Goal: Task Accomplishment & Management: Complete application form

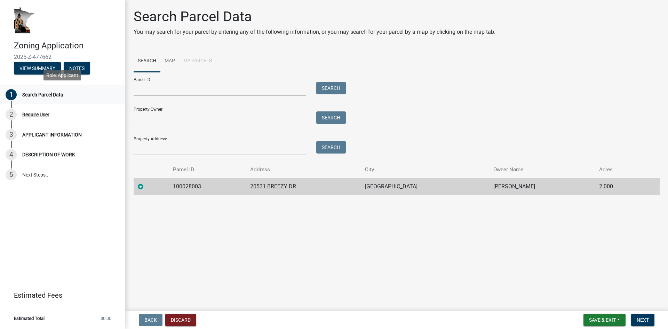
click at [33, 93] on div "Search Parcel Data" at bounding box center [42, 94] width 41 height 5
click at [170, 60] on link "Map" at bounding box center [169, 61] width 19 height 22
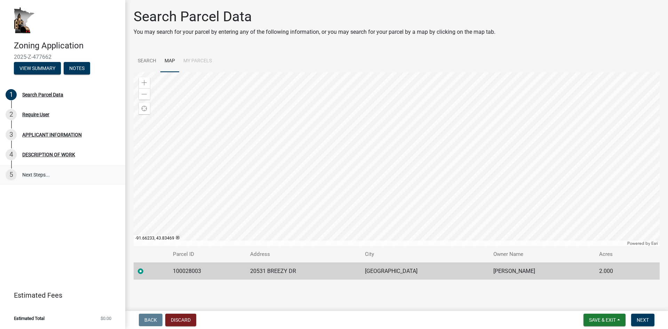
click at [37, 176] on link "5 Next Steps..." at bounding box center [62, 175] width 125 height 20
click at [31, 93] on div "Search Parcel Data" at bounding box center [42, 94] width 41 height 5
click at [41, 68] on button "View Summary" at bounding box center [37, 68] width 47 height 13
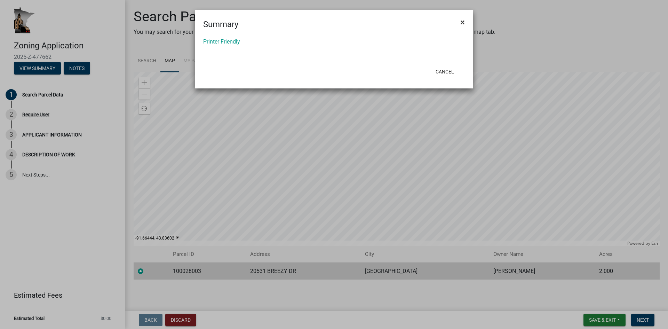
click at [463, 21] on span "×" at bounding box center [463, 22] width 5 height 10
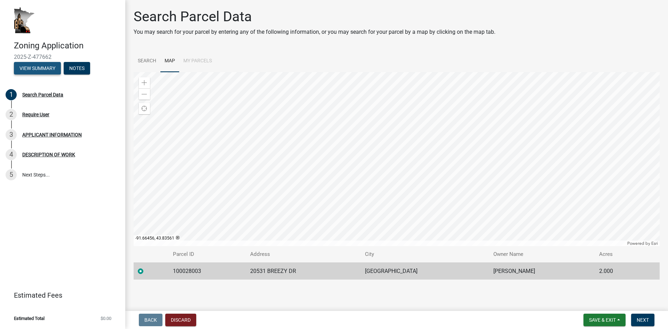
click at [37, 69] on button "View Summary" at bounding box center [37, 68] width 47 height 13
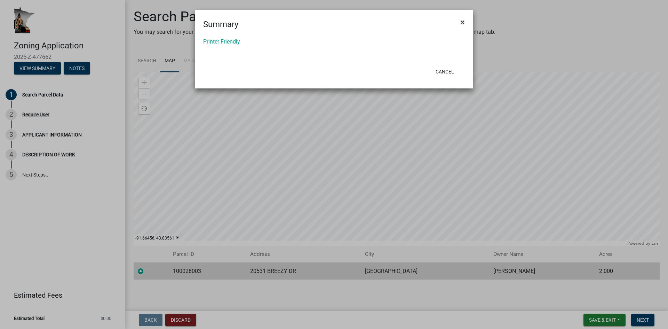
click at [464, 22] on span "×" at bounding box center [463, 22] width 5 height 10
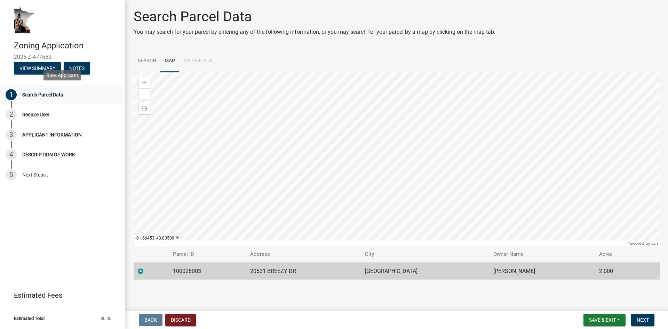
click at [29, 93] on div "Search Parcel Data" at bounding box center [42, 94] width 41 height 5
click at [41, 175] on link "5 Next Steps..." at bounding box center [62, 175] width 125 height 20
click at [43, 153] on div "DESCRIPTION OF WORK" at bounding box center [48, 154] width 53 height 5
click at [41, 117] on div "Require User" at bounding box center [35, 114] width 27 height 5
click at [30, 93] on div "Search Parcel Data" at bounding box center [42, 94] width 41 height 5
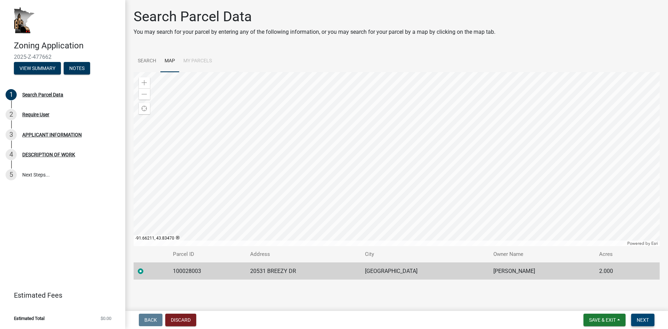
click at [641, 318] on span "Next" at bounding box center [643, 320] width 12 height 6
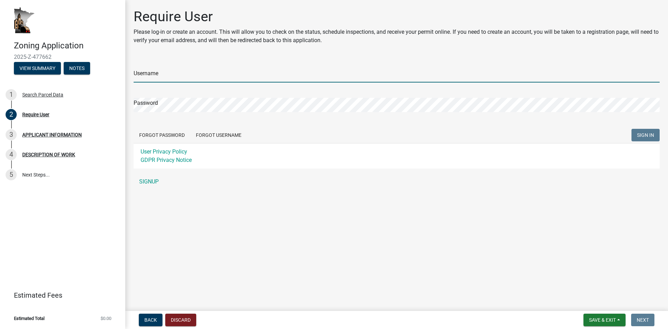
type input "kvoegel"
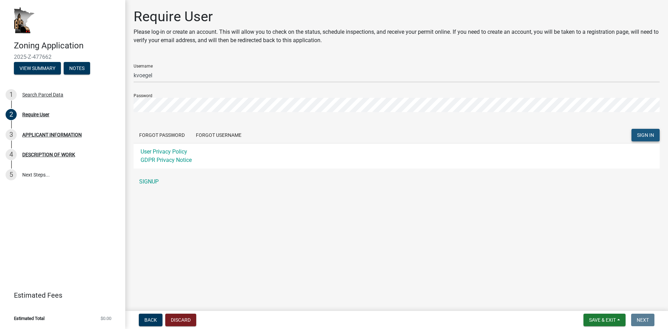
click at [644, 137] on span "SIGN IN" at bounding box center [645, 135] width 17 height 6
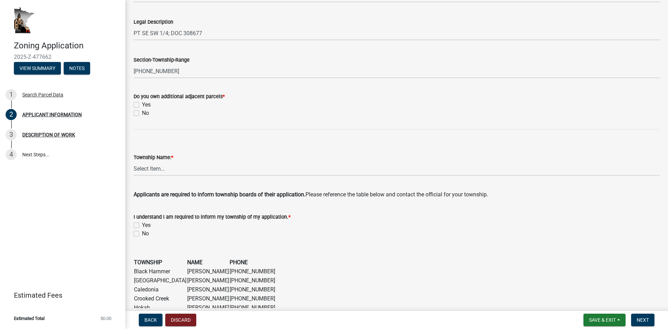
scroll to position [313, 0]
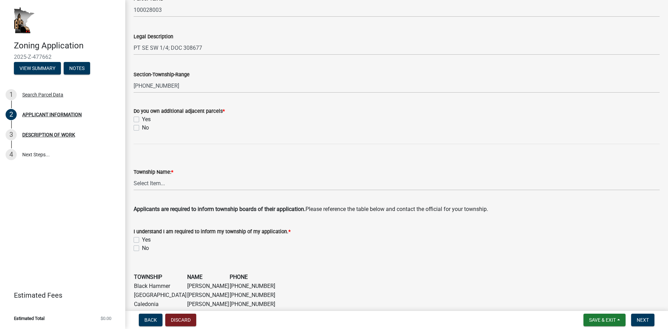
click at [139, 121] on div "Yes" at bounding box center [397, 119] width 526 height 8
click at [142, 120] on label "Yes" at bounding box center [146, 119] width 9 height 8
click at [142, 120] on input "Yes" at bounding box center [144, 117] width 5 height 5
checkbox input "true"
checkbox input "false"
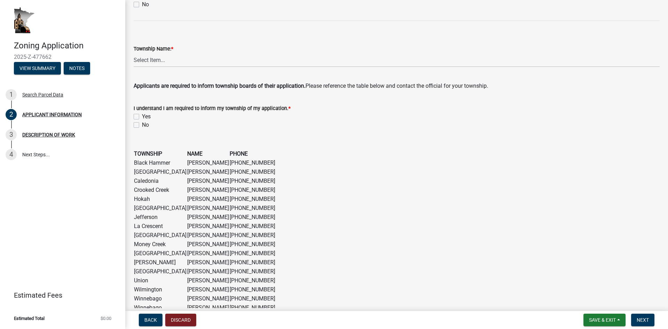
scroll to position [499, 0]
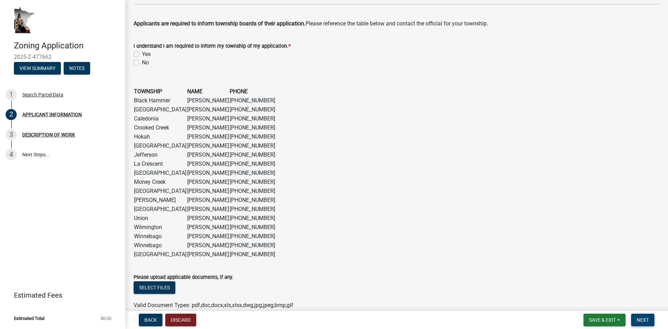
click at [643, 317] on span "Next" at bounding box center [643, 320] width 12 height 6
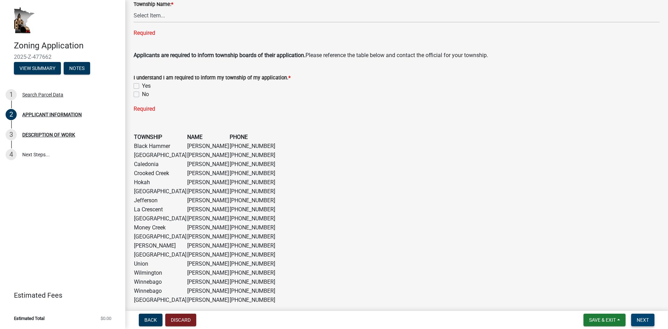
scroll to position [495, 0]
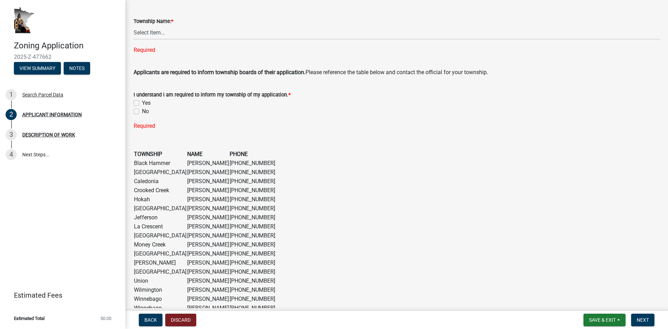
click at [142, 103] on label "Yes" at bounding box center [146, 103] width 9 height 8
click at [142, 103] on input "Yes" at bounding box center [144, 101] width 5 height 5
checkbox input "true"
checkbox input "false"
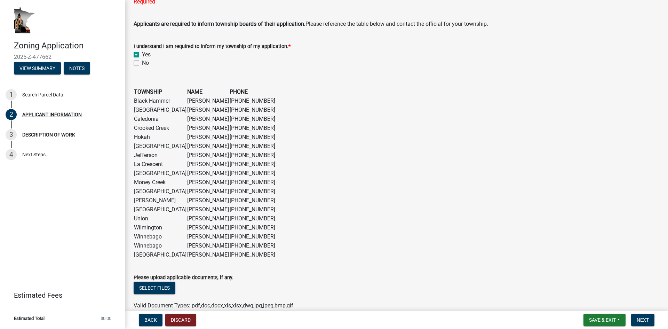
scroll to position [578, 0]
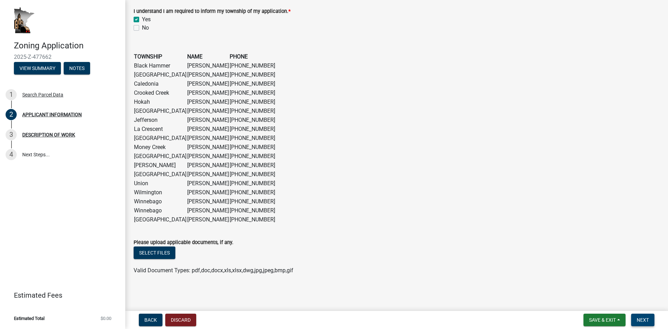
click at [642, 318] on span "Next" at bounding box center [643, 320] width 12 height 6
click at [638, 318] on span "Next" at bounding box center [643, 320] width 12 height 6
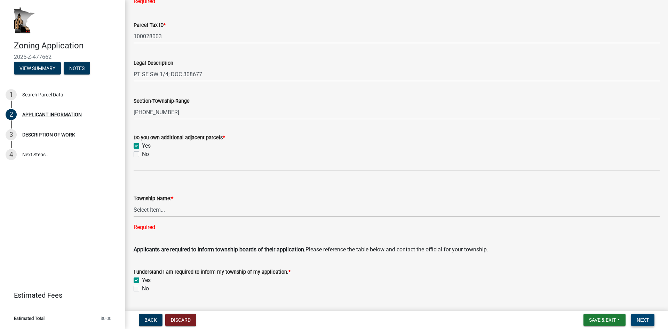
scroll to position [335, 0]
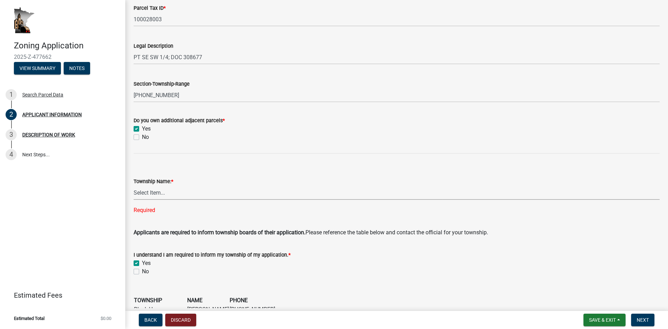
click at [156, 193] on select "Select Item... Black Hammer Brownsville Caledonia Crooked Creek Hokah Houston J…" at bounding box center [397, 193] width 526 height 14
click at [134, 186] on select "Select Item... Black Hammer Brownsville Caledonia Crooked Creek Hokah Houston J…" at bounding box center [397, 193] width 526 height 14
select select "d14d1f4c-a28c-4eb0-8a73-cde11adbe8d4"
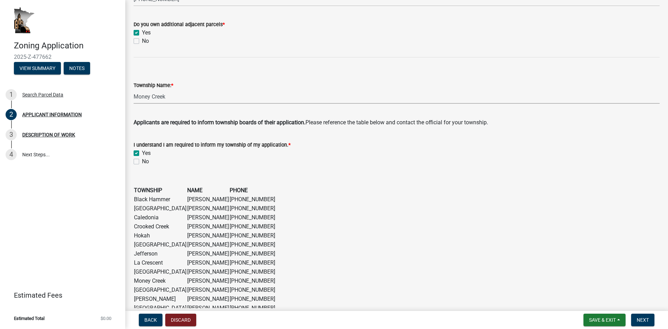
scroll to position [439, 0]
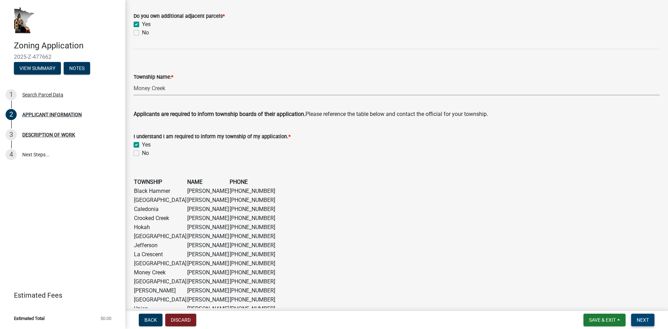
click at [649, 320] on span "Next" at bounding box center [643, 320] width 12 height 6
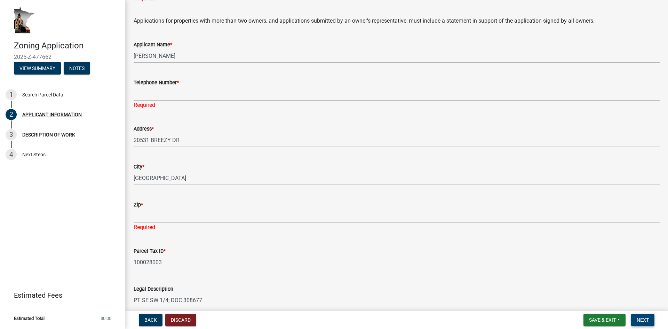
scroll to position [104, 0]
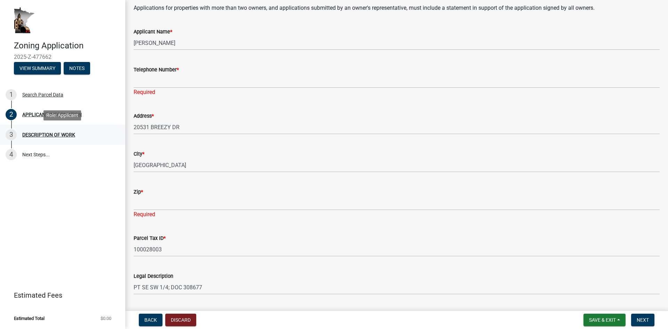
click at [58, 135] on div "DESCRIPTION OF WORK" at bounding box center [48, 134] width 53 height 5
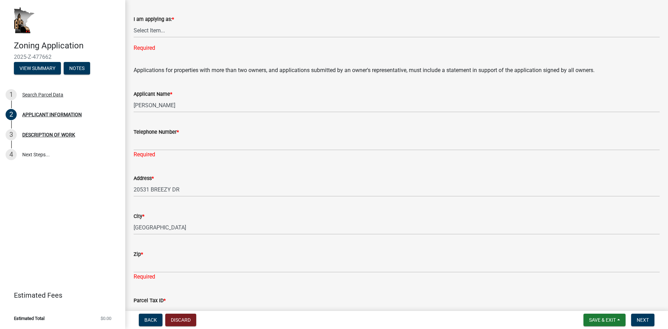
scroll to position [0, 0]
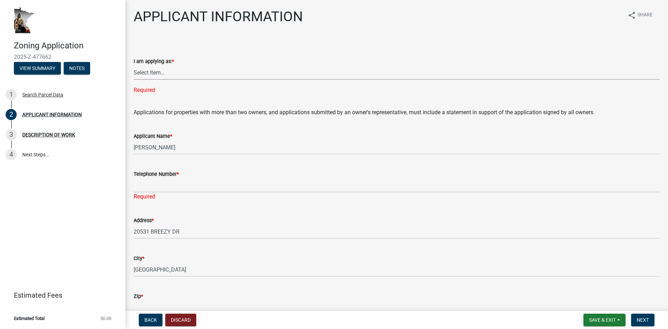
click at [164, 72] on select "Select Item... The sole owner of the property A co-owner of the property with o…" at bounding box center [397, 72] width 526 height 14
click at [134, 65] on select "Select Item... The sole owner of the property A co-owner of the property with o…" at bounding box center [397, 72] width 526 height 14
select select "884de254-84a4-4256-8abe-0e7e5fcf6e66"
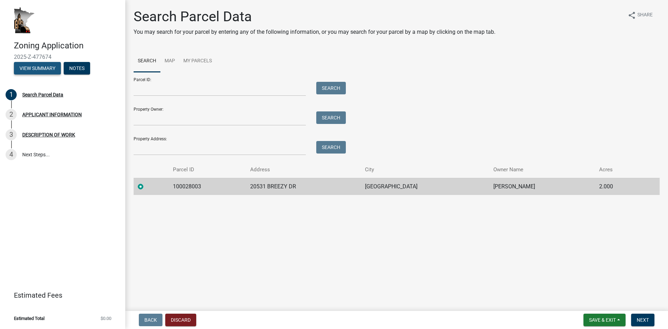
click at [41, 70] on button "View Summary" at bounding box center [37, 68] width 47 height 13
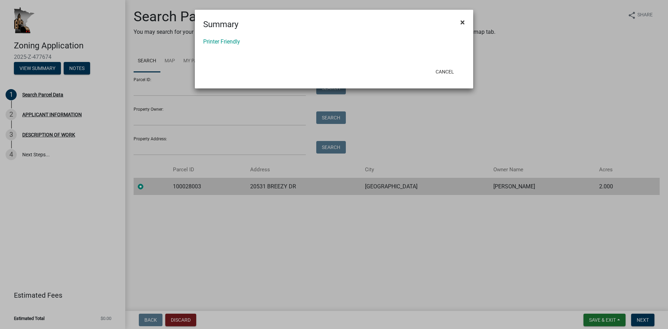
click at [461, 22] on span "×" at bounding box center [463, 22] width 5 height 10
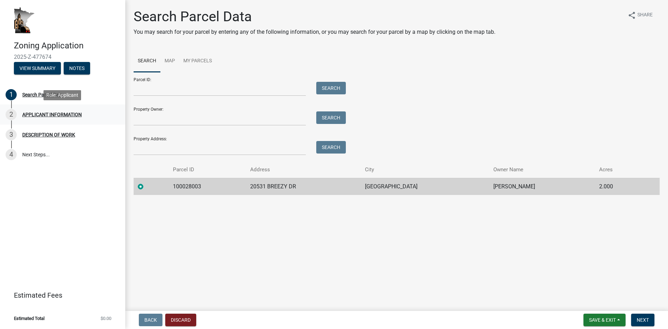
click at [73, 118] on div "2 APPLICANT INFORMATION" at bounding box center [60, 114] width 109 height 11
click at [645, 319] on span "Next" at bounding box center [643, 320] width 12 height 6
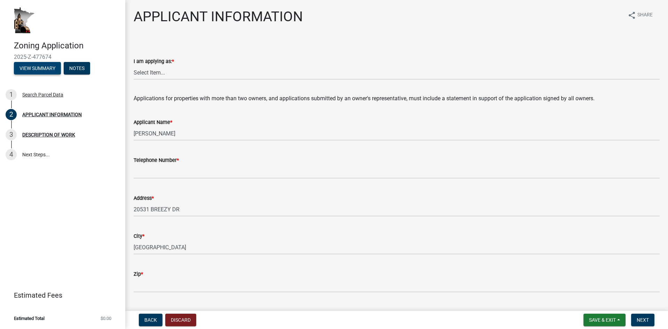
click at [39, 69] on button "View Summary" at bounding box center [37, 68] width 47 height 13
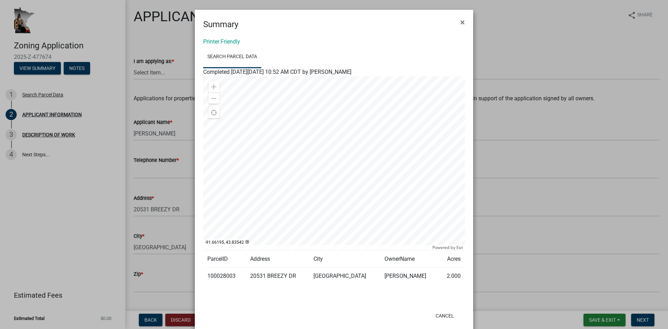
click at [310, 154] on div at bounding box center [334, 163] width 262 height 174
click at [340, 198] on div at bounding box center [334, 163] width 262 height 174
click at [363, 225] on div at bounding box center [334, 163] width 262 height 174
click at [461, 22] on span "×" at bounding box center [463, 22] width 5 height 10
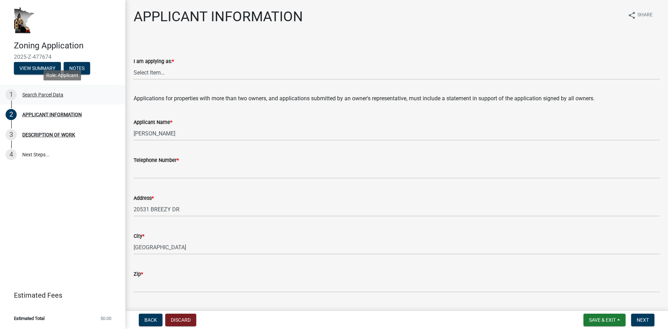
click at [42, 94] on div "Search Parcel Data" at bounding box center [42, 94] width 41 height 5
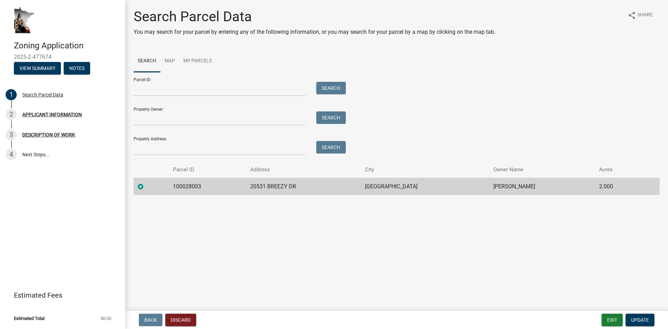
click at [199, 140] on div "Property Address: Search" at bounding box center [238, 143] width 209 height 24
click at [295, 186] on td "20531 BREEZY DR" at bounding box center [303, 186] width 115 height 17
click at [315, 186] on td "20531 BREEZY DR" at bounding box center [303, 186] width 115 height 17
click at [641, 320] on span "Update" at bounding box center [641, 320] width 18 height 6
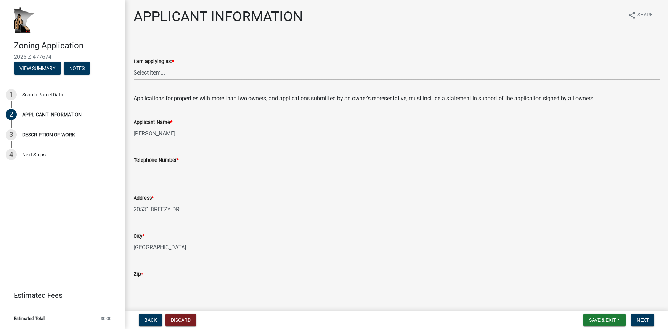
click at [163, 68] on select "Select Item... The sole owner of the property A co-owner of the property with o…" at bounding box center [397, 72] width 526 height 14
click at [134, 65] on select "Select Item... The sole owner of the property A co-owner of the property with o…" at bounding box center [397, 72] width 526 height 14
select select "884de254-84a4-4256-8abe-0e7e5fcf6e66"
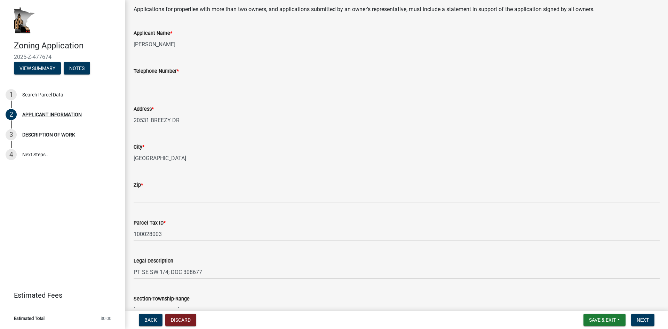
scroll to position [104, 0]
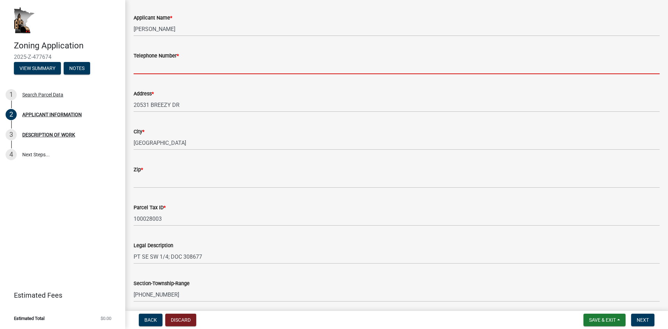
click at [175, 68] on input "Telephone Number *" at bounding box center [397, 67] width 526 height 14
type input "5073197621"
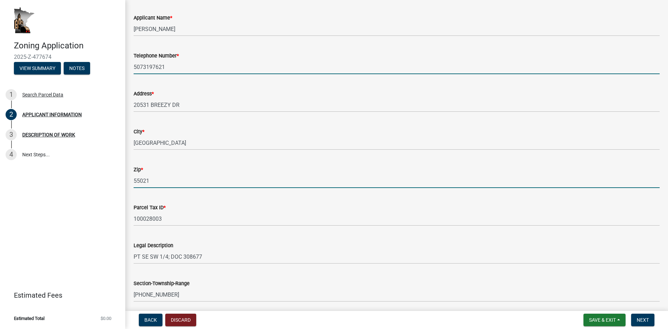
click at [163, 183] on input "55021" at bounding box center [397, 181] width 526 height 14
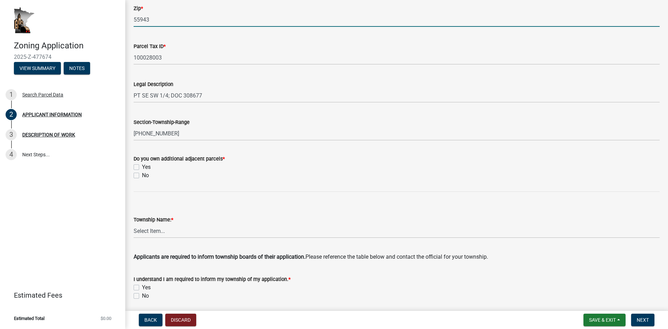
scroll to position [279, 0]
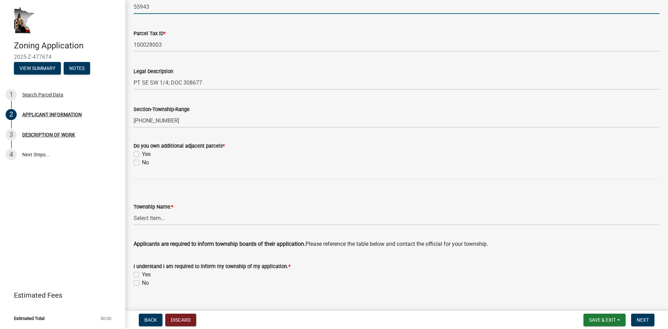
type input "55943"
click at [142, 155] on label "Yes" at bounding box center [146, 154] width 9 height 8
click at [142, 155] on input "Yes" at bounding box center [144, 152] width 5 height 5
checkbox input "true"
checkbox input "false"
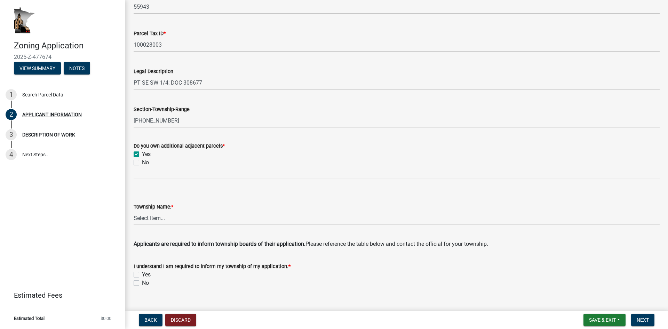
click at [163, 218] on select "Select Item... Black Hammer Brownsville Caledonia Crooked Creek Hokah Houston J…" at bounding box center [397, 218] width 526 height 14
click at [134, 211] on select "Select Item... Black Hammer Brownsville Caledonia Crooked Creek Hokah Houston J…" at bounding box center [397, 218] width 526 height 14
select select "d14d1f4c-a28c-4eb0-8a73-cde11adbe8d4"
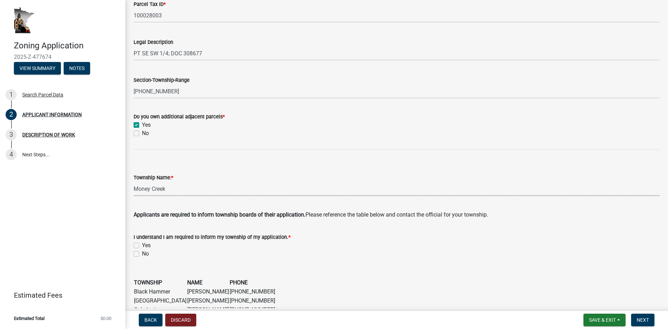
scroll to position [348, 0]
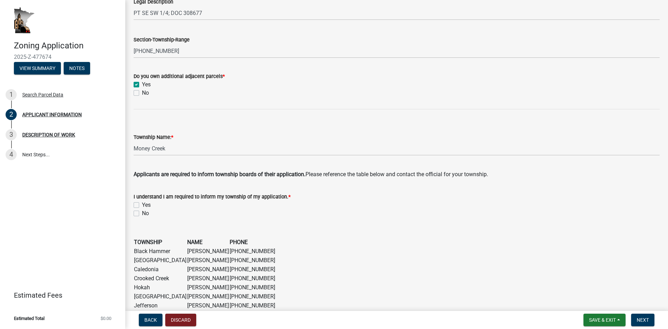
click at [142, 203] on label "Yes" at bounding box center [146, 205] width 9 height 8
click at [142, 203] on input "Yes" at bounding box center [144, 203] width 5 height 5
checkbox input "true"
checkbox input "false"
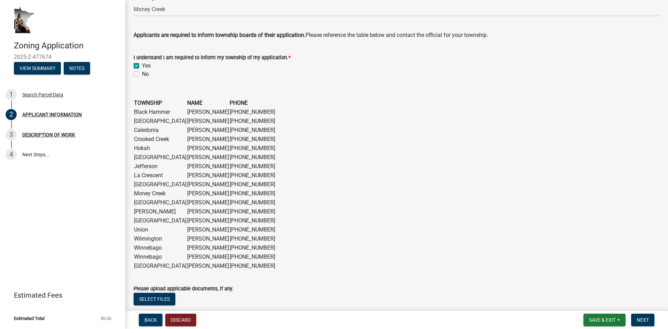
scroll to position [534, 0]
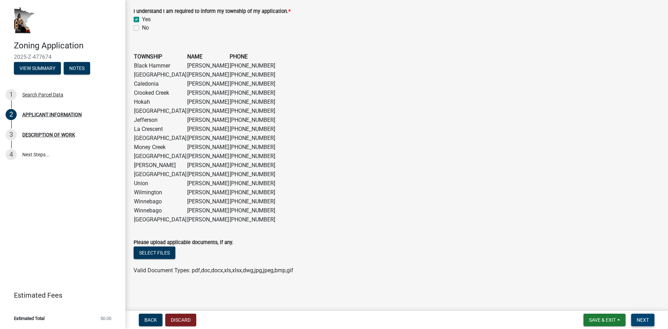
click at [644, 319] on span "Next" at bounding box center [643, 320] width 12 height 6
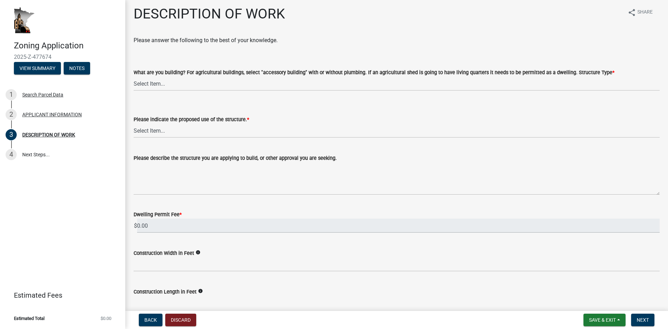
scroll to position [0, 0]
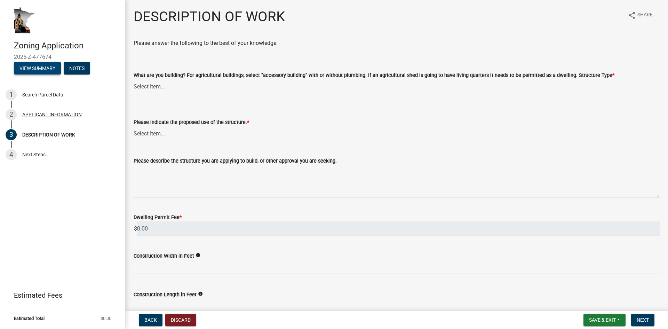
click at [48, 69] on button "View Summary" at bounding box center [37, 68] width 47 height 13
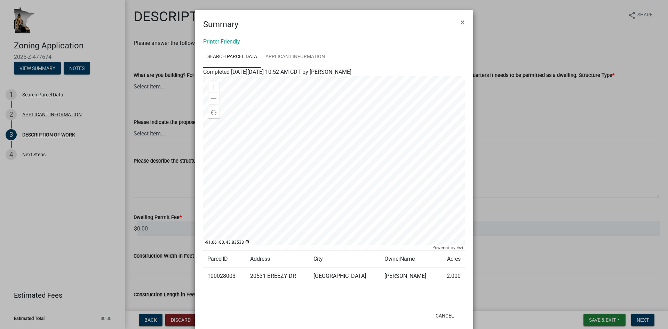
click at [319, 159] on div at bounding box center [334, 163] width 262 height 174
click at [335, 185] on div at bounding box center [334, 163] width 262 height 174
click at [302, 55] on link "APPLICANT INFORMATION" at bounding box center [295, 57] width 68 height 22
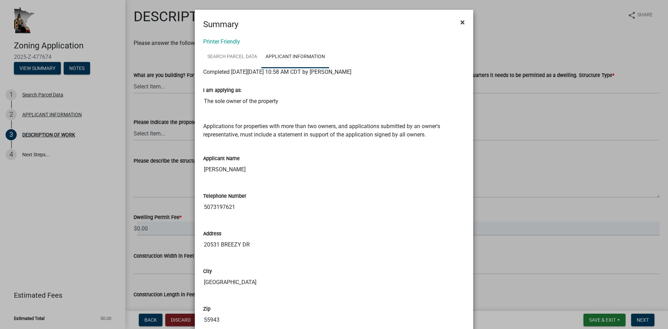
click at [461, 22] on span "×" at bounding box center [463, 22] width 5 height 10
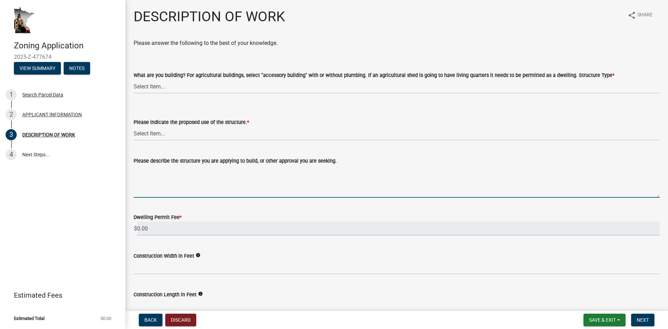
click at [218, 175] on textarea "Please describe the structure you are applying to build, or other approval you …" at bounding box center [397, 181] width 526 height 33
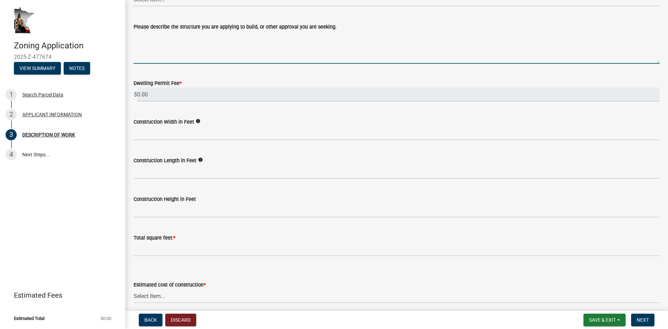
scroll to position [139, 0]
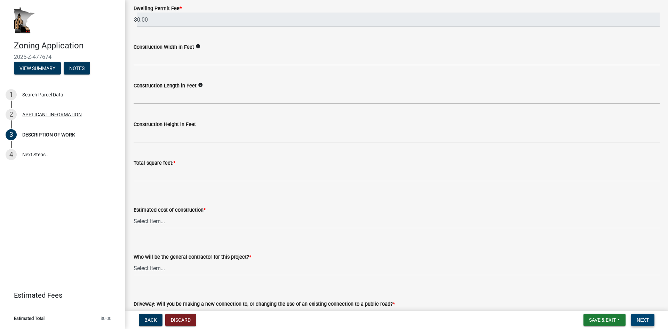
click at [643, 319] on span "Next" at bounding box center [643, 320] width 12 height 6
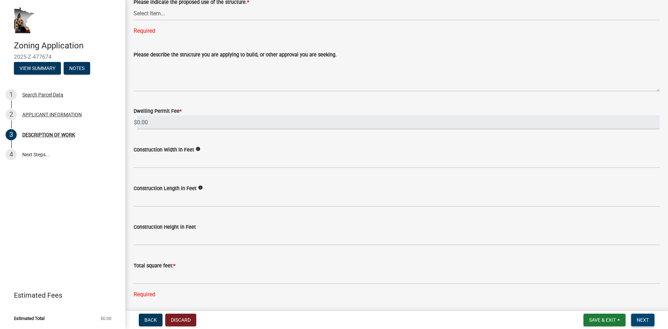
scroll to position [0, 0]
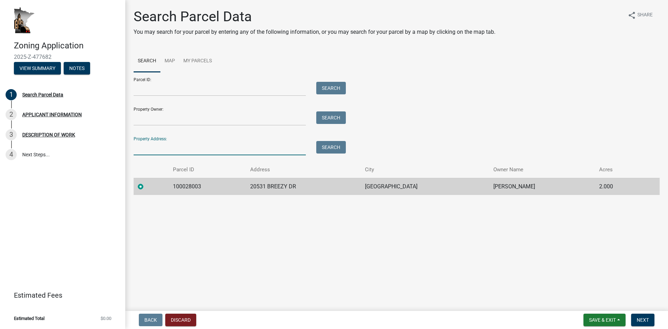
drag, startPoint x: 246, startPoint y: 148, endPoint x: 239, endPoint y: 148, distance: 7.0
click at [245, 148] on input "Property Address:" at bounding box center [220, 148] width 172 height 14
type input "20531 breezy dr"
click at [337, 149] on button "Search" at bounding box center [331, 147] width 30 height 13
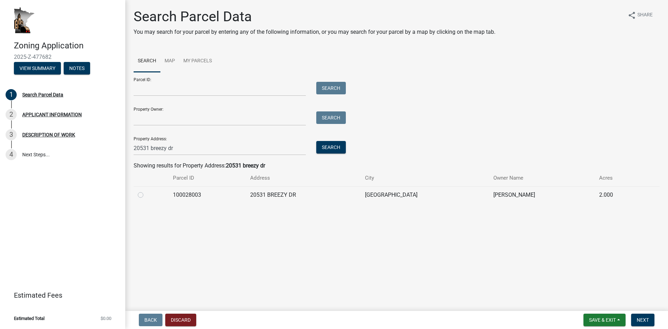
click at [327, 193] on td "20531 BREEZY DR" at bounding box center [303, 194] width 115 height 17
click at [647, 318] on span "Next" at bounding box center [643, 320] width 12 height 6
click at [146, 191] on label at bounding box center [146, 191] width 0 height 0
click at [146, 193] on input "radio" at bounding box center [148, 193] width 5 height 5
radio input "true"
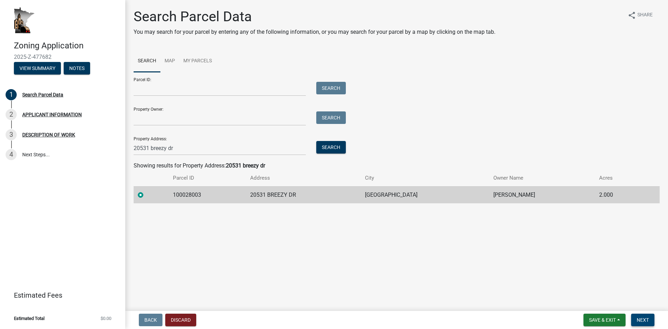
click at [649, 319] on span "Next" at bounding box center [643, 320] width 12 height 6
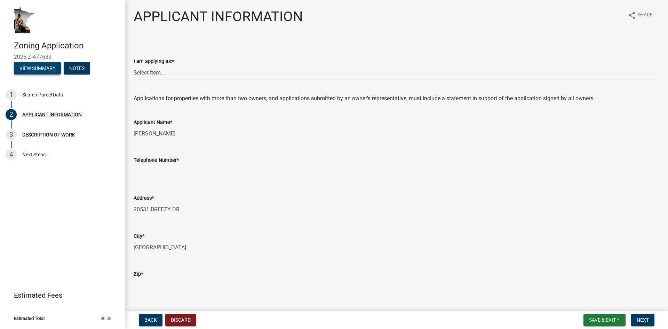
click at [50, 66] on button "View Summary" at bounding box center [37, 68] width 47 height 13
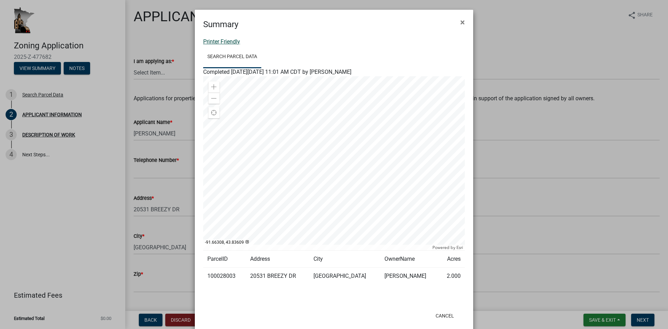
click at [213, 43] on link "Printer Friendly" at bounding box center [221, 41] width 37 height 7
click at [461, 23] on span "×" at bounding box center [463, 22] width 5 height 10
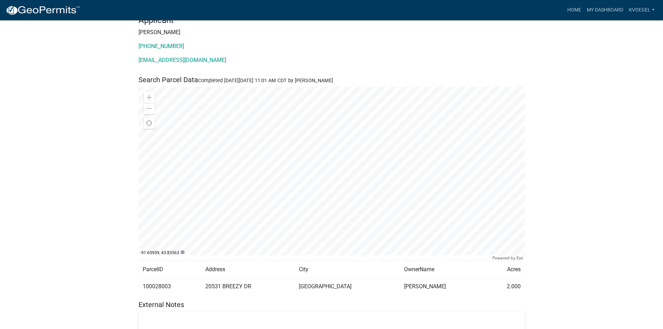
scroll to position [15, 0]
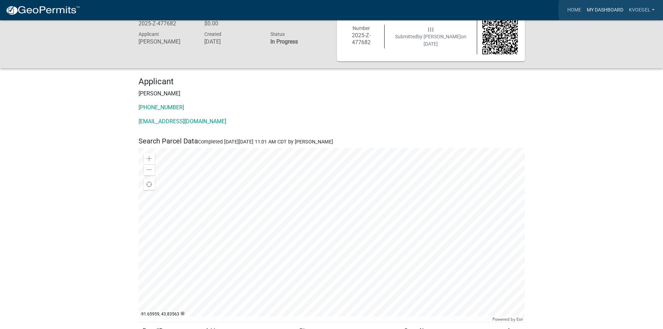
click at [611, 10] on link "My Dashboard" at bounding box center [605, 9] width 42 height 13
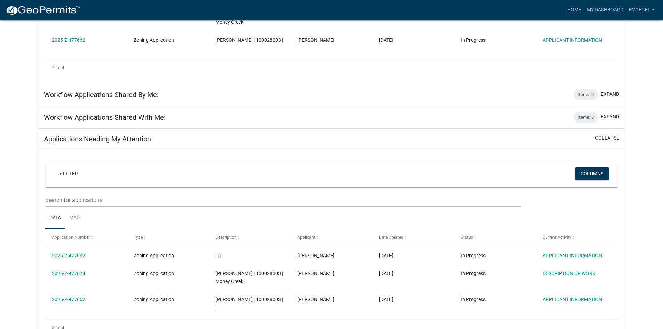
scroll to position [222, 0]
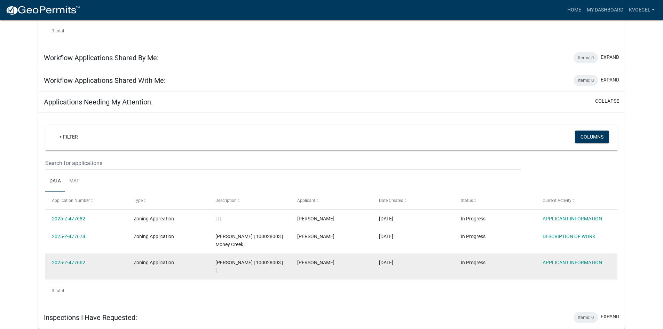
click at [232, 262] on span "VOEGEL,KEITH W | 100028003 | |" at bounding box center [249, 267] width 68 height 14
click at [74, 265] on link "2025-Z-477662" at bounding box center [68, 263] width 33 height 6
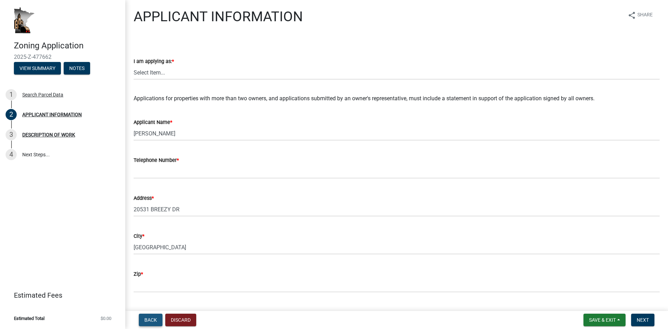
click at [144, 317] on button "Back" at bounding box center [151, 320] width 24 height 13
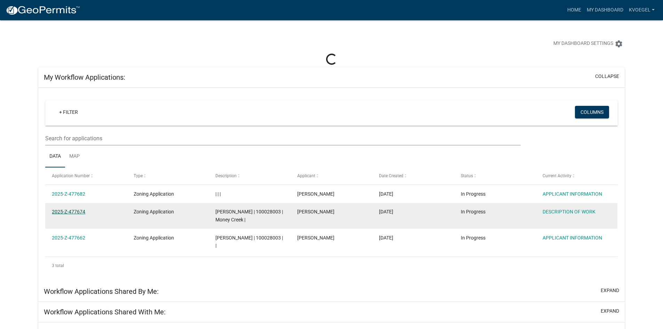
click at [76, 212] on link "2025-Z-477674" at bounding box center [68, 212] width 33 height 6
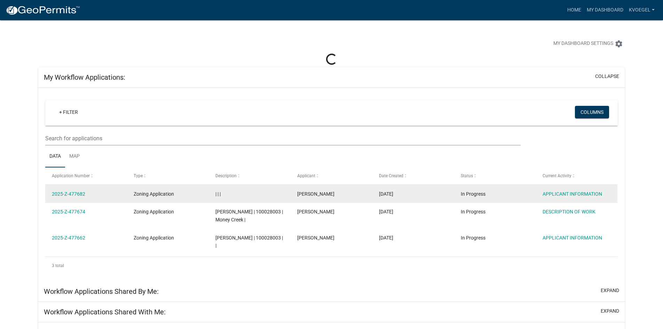
click at [73, 190] on div "2025-Z-477682" at bounding box center [86, 194] width 68 height 8
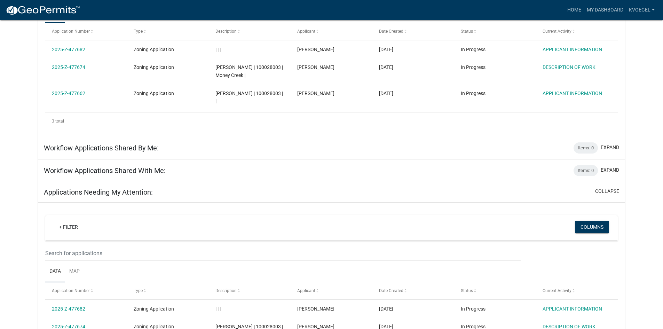
scroll to position [222, 0]
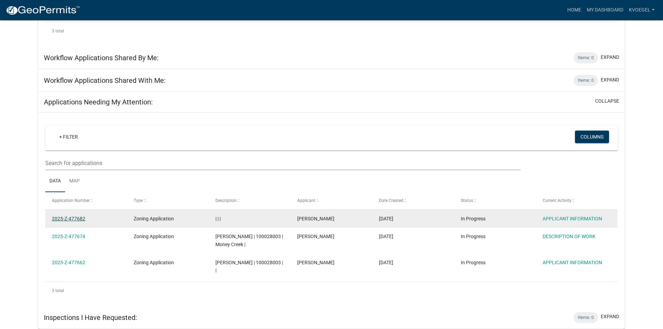
click at [74, 218] on link "2025-Z-477682" at bounding box center [68, 219] width 33 height 6
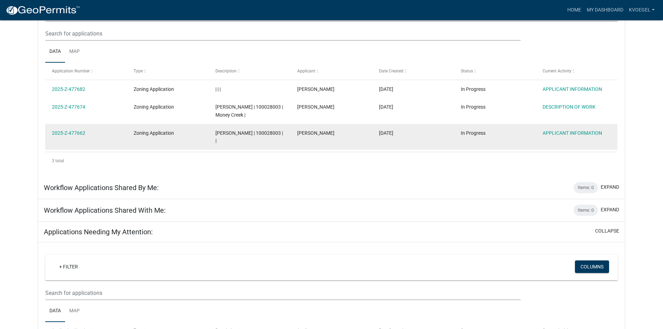
scroll to position [48, 0]
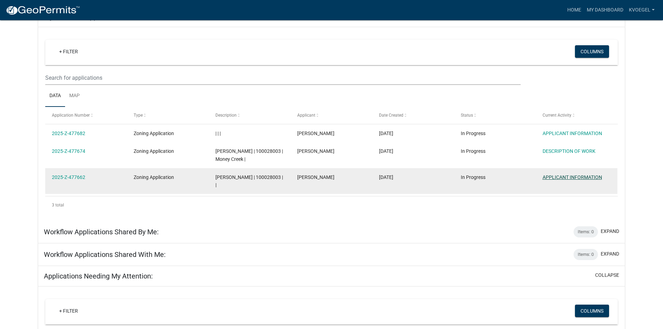
click at [577, 177] on link "APPLICANT INFORMATION" at bounding box center [573, 177] width 60 height 6
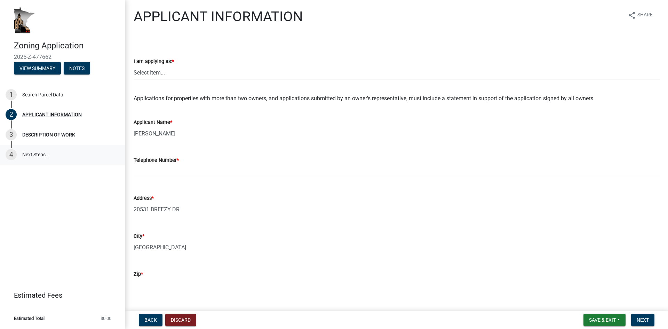
click at [29, 153] on link "4 Next Steps..." at bounding box center [62, 155] width 125 height 20
click at [44, 137] on div "DESCRIPTION OF WORK" at bounding box center [48, 134] width 53 height 5
